Goal: Contribute content: Contribute content

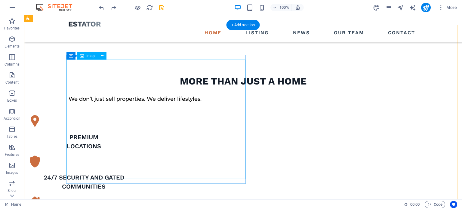
scroll to position [304, 0]
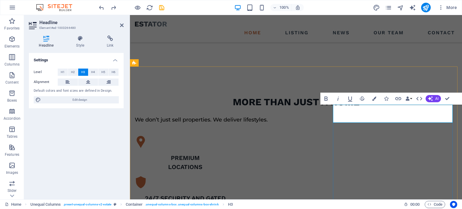
click at [72, 72] on span "H2" at bounding box center [73, 72] width 4 height 7
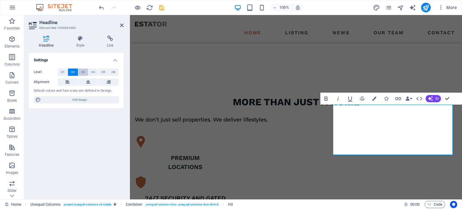
click at [83, 75] on span "H3" at bounding box center [83, 72] width 4 height 7
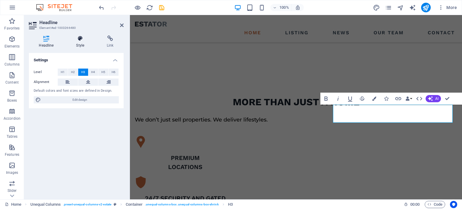
click at [80, 42] on h4 "Style" at bounding box center [81, 41] width 31 height 13
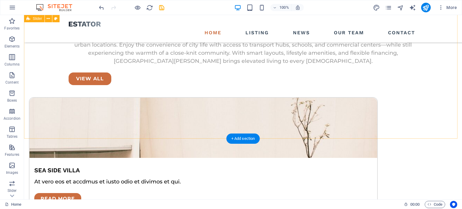
scroll to position [1805, 0]
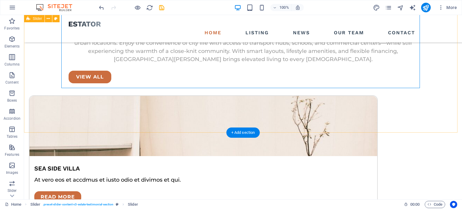
scroll to position [1715, 0]
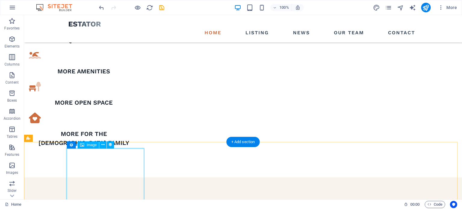
scroll to position [632, 0]
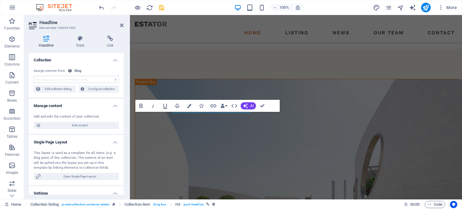
scroll to position [640, 0]
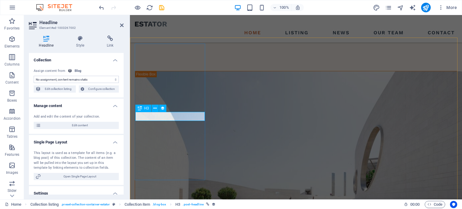
select select "name"
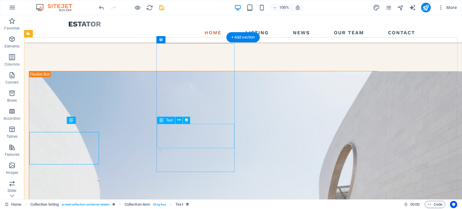
scroll to position [632, 0]
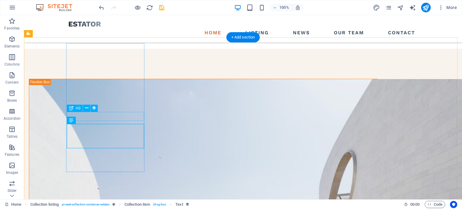
select select "name"
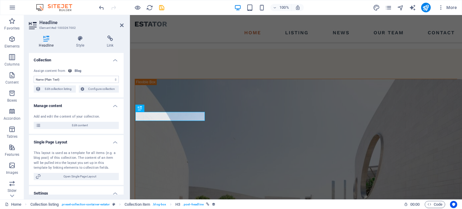
scroll to position [640, 0]
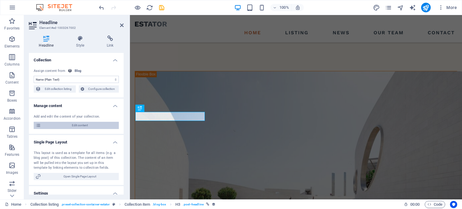
click at [93, 124] on span "Edit content" at bounding box center [80, 125] width 74 height 7
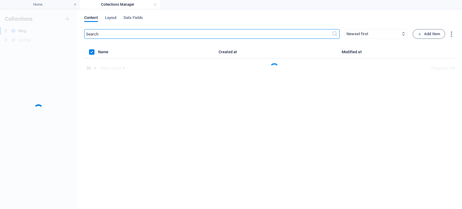
scroll to position [0, 0]
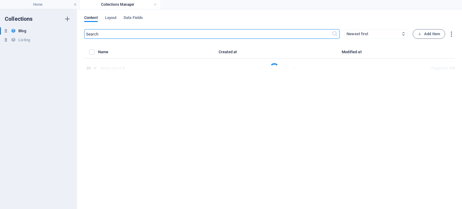
select select "Estate"
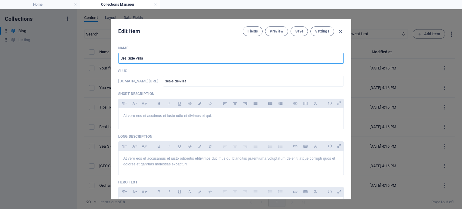
drag, startPoint x: 167, startPoint y: 59, endPoint x: 66, endPoint y: 59, distance: 101.4
click at [66, 59] on div "Edit Item Fields Preview Save Settings Name Sea Side Villa ​ Slug [DOMAIN_NAME]…" at bounding box center [231, 109] width 462 height 200
type input "C"
type input "c"
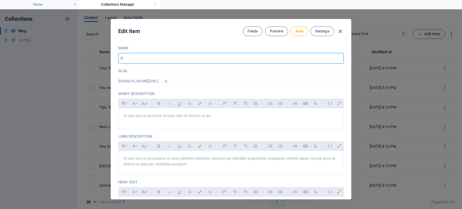
type input "Ca"
type input "ca"
type input "Cas"
type input "cas"
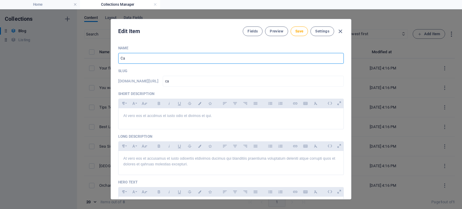
type input "cas"
type input "Casa"
type input "casa"
type input "Casa M"
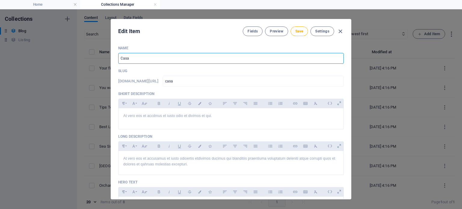
type input "casa-m"
type input "Casa Mi"
type input "casa-mi"
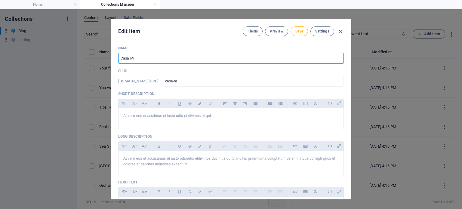
type input "Casa Mir"
type input "casa-mir"
type input "Casa Mira"
type input "casa-mira"
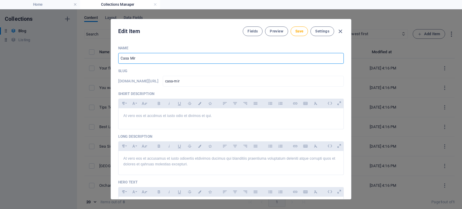
type input "casa-mira"
type input "Casa [PERSON_NAME]"
type input "casa-mira-h"
type input "Casa [PERSON_NAME]"
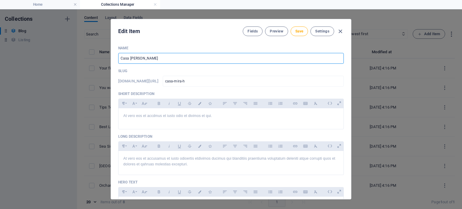
type input "casa-mira-ho"
type input "Casa [PERSON_NAME]"
type input "casa-mira-hom"
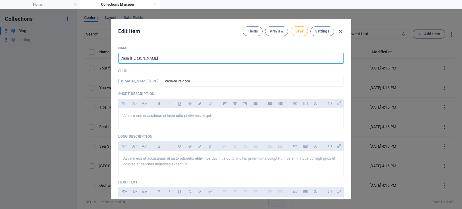
type input "Casa Mira Home"
type input "casa-mira-home"
type input "Casa Mira Homes"
type input "casa-mira-homes"
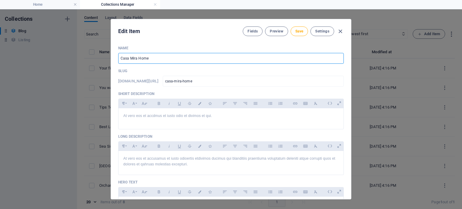
type input "casa-mira-homes"
type input "Casa Mira Homes G"
type input "casa-mira-homes-g"
type input "Casa Mira Homes Ge"
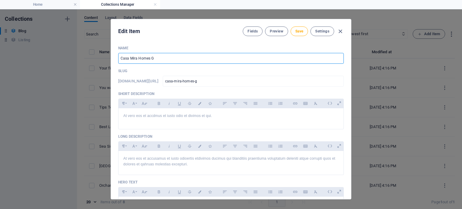
type input "casa-mira-homes-ge"
type input "Casa Mira Homes Gen"
type input "casa-mira-homes-gen"
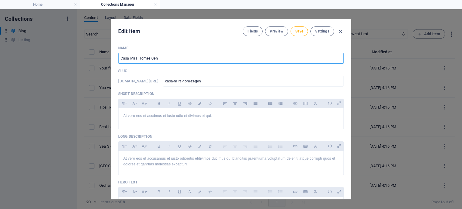
type input "Casa Mira Homes GenS"
type input "casa-mira-homes-gens"
type input "Casa Mira Homes GenSa"
type input "casa-mira-homes-gensa"
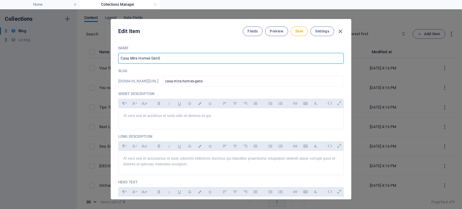
type input "casa-mira-homes-gensa"
type input "Casa Mira Homes GenSan"
type input "casa-mira-homes-gensan"
type input "Casa Mira Homes GenSan"
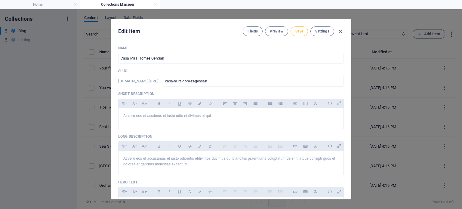
click at [298, 30] on span "Save" at bounding box center [299, 31] width 8 height 5
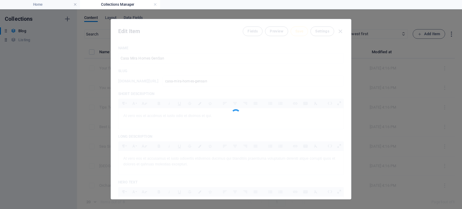
type input "casa-mira-homes-gensan"
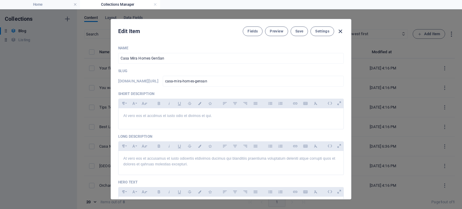
click at [340, 32] on icon "button" at bounding box center [340, 31] width 7 height 7
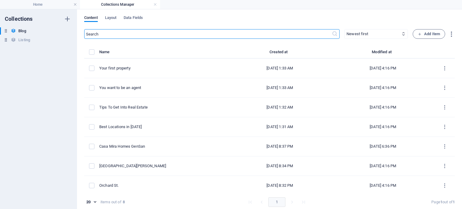
type input "[DATE]"
type input "casa-mira-homes-gensan"
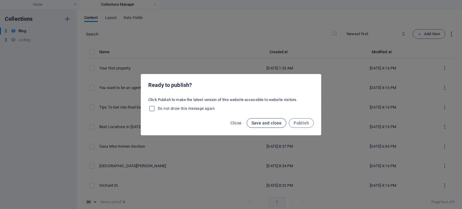
click at [263, 122] on span "Save and close" at bounding box center [266, 123] width 30 height 5
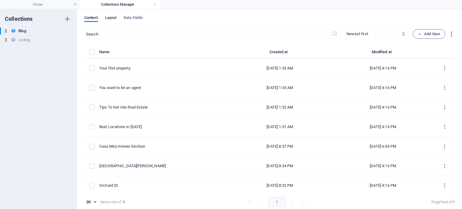
click at [110, 16] on span "Layout" at bounding box center [111, 18] width 12 height 8
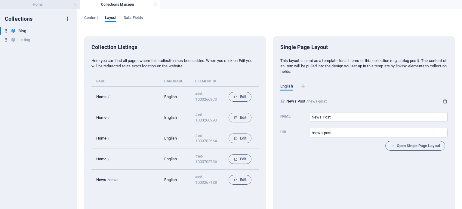
click at [46, 5] on h4 "Home" at bounding box center [40, 4] width 80 height 7
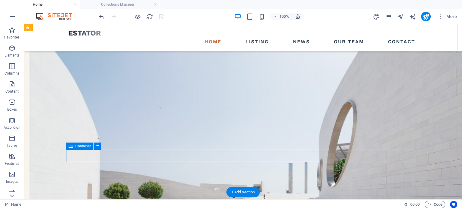
scroll to position [625, 0]
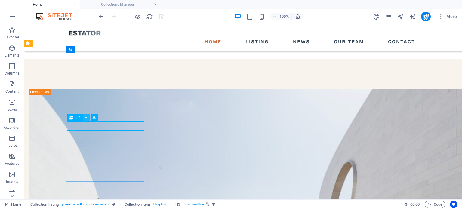
click at [85, 116] on icon at bounding box center [86, 118] width 3 height 6
click at [87, 118] on icon at bounding box center [86, 118] width 3 height 6
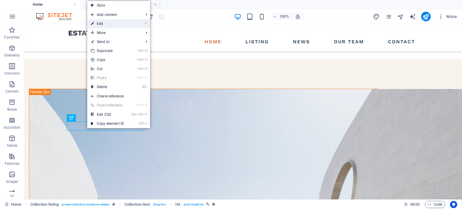
click at [103, 26] on link "⏎ Edit" at bounding box center [107, 23] width 40 height 9
select select "name"
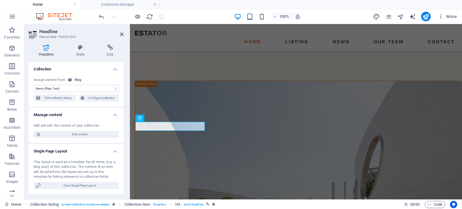
scroll to position [56, 0]
